Goal: Task Accomplishment & Management: Manage account settings

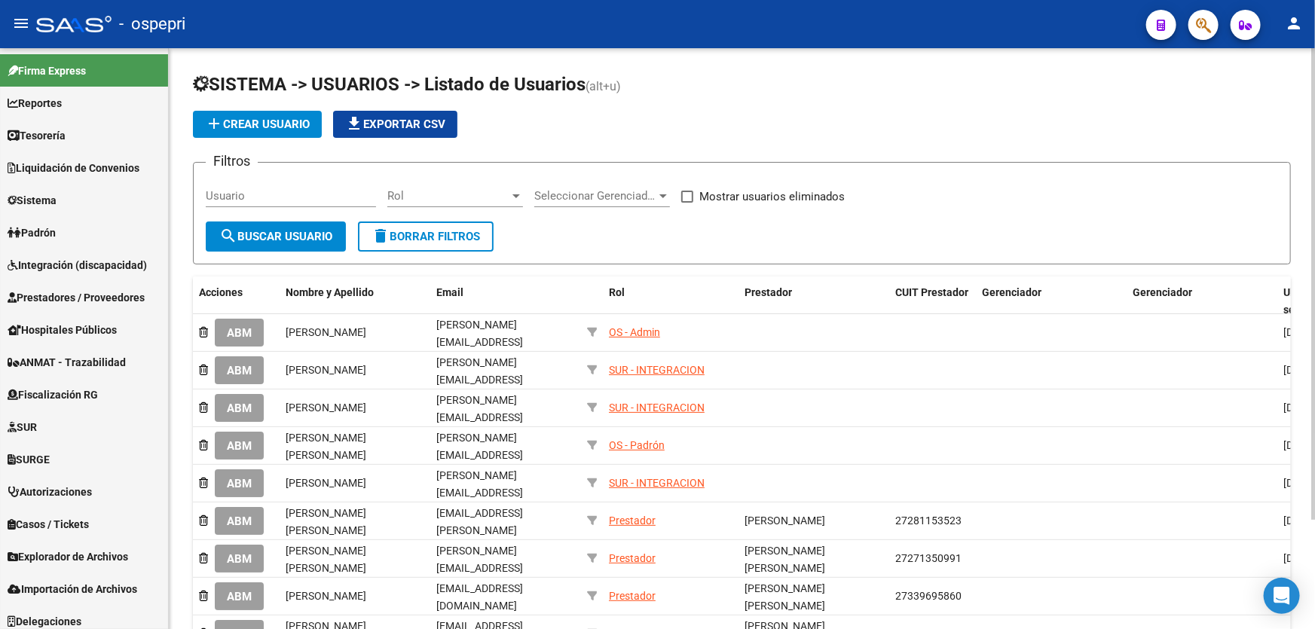
click at [274, 194] on input "Usuario" at bounding box center [291, 196] width 170 height 14
paste input "27314522317"
type input "27314522317"
click at [279, 248] on button "search Buscar Usuario" at bounding box center [276, 237] width 140 height 30
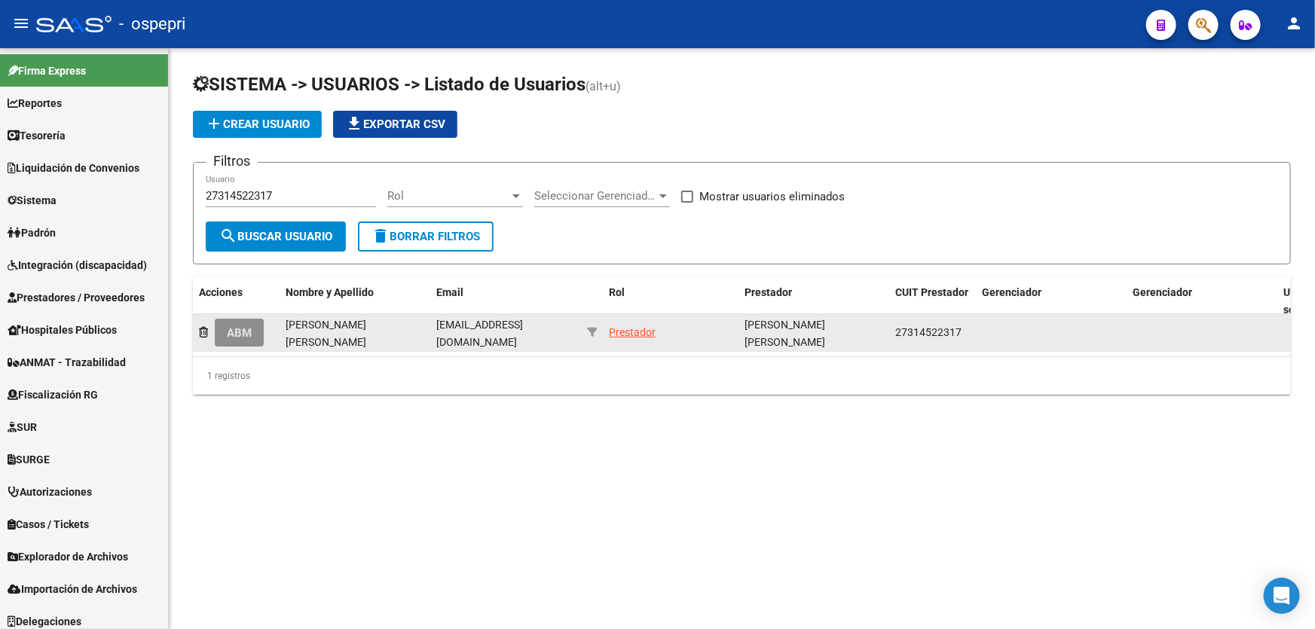
click at [258, 329] on button "ABM" at bounding box center [239, 333] width 49 height 28
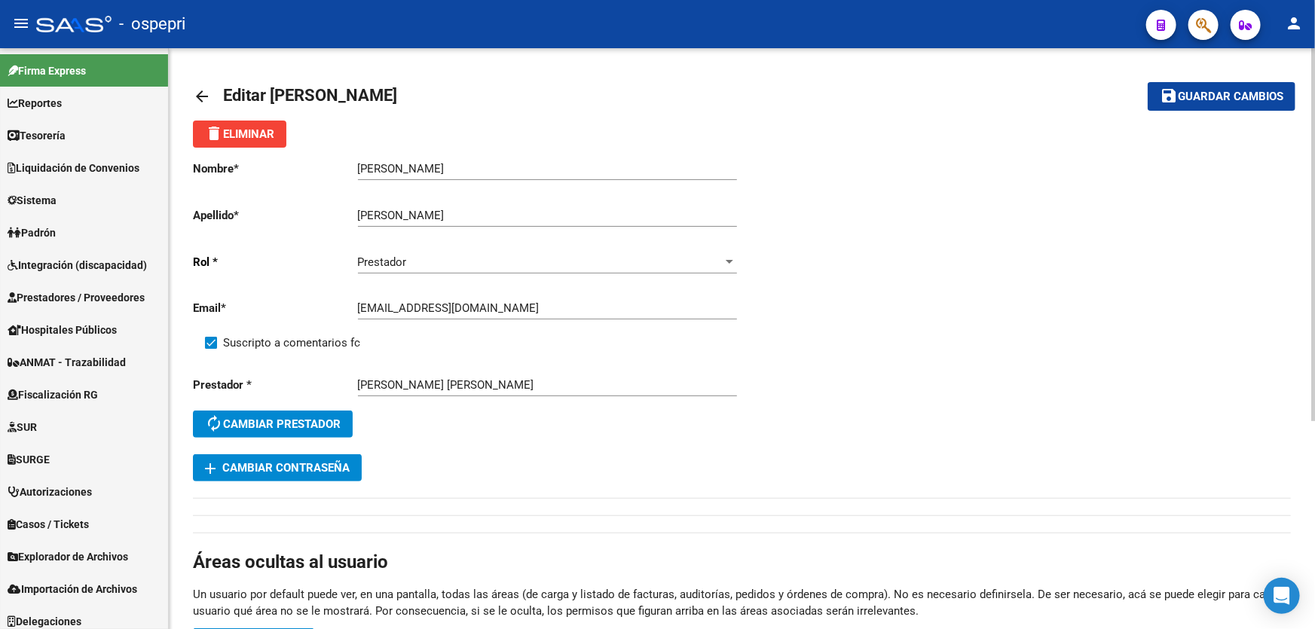
click at [280, 465] on span "add Cambiar Contraseña" at bounding box center [277, 468] width 145 height 14
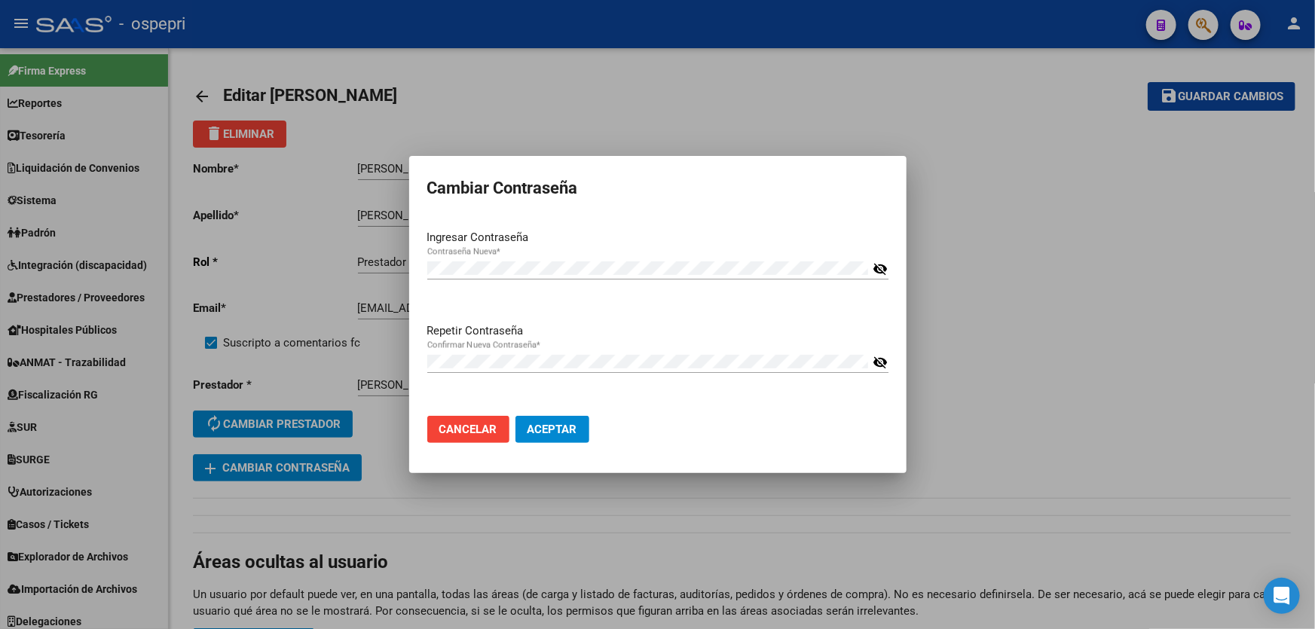
click at [882, 363] on mat-icon "visibility_off" at bounding box center [880, 363] width 15 height 18
click at [552, 437] on button "Aceptar" at bounding box center [553, 429] width 74 height 27
